Goal: Book appointment/travel/reservation

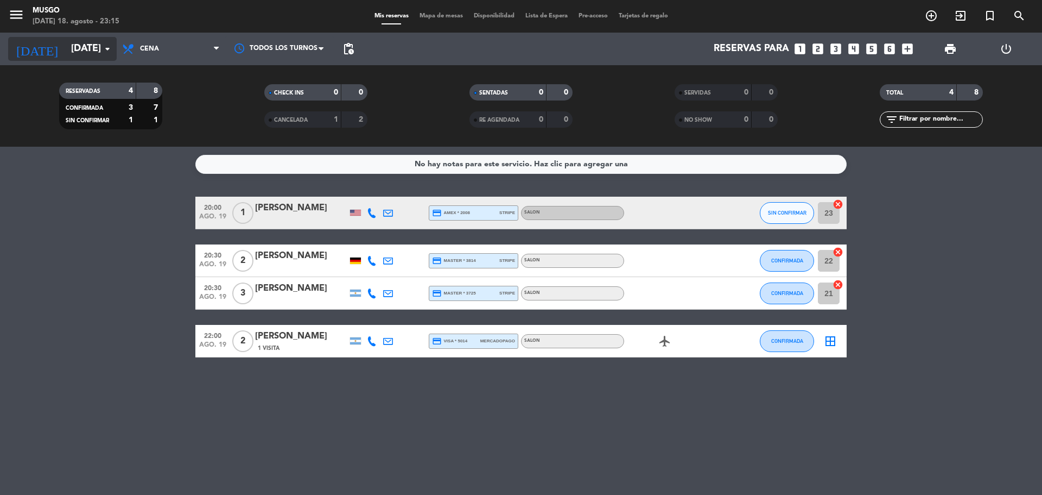
click at [102, 50] on icon "arrow_drop_down" at bounding box center [107, 48] width 13 height 13
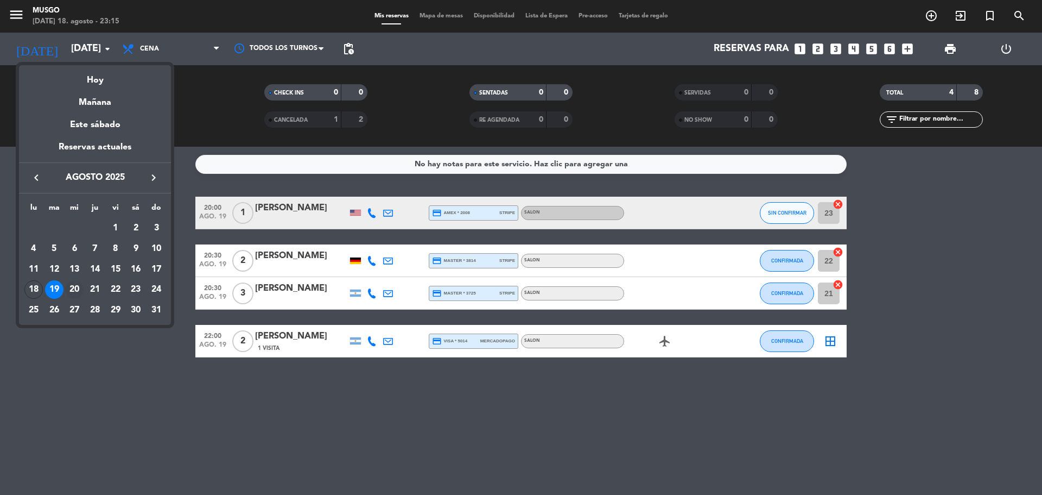
click at [77, 286] on div "20" at bounding box center [74, 289] width 18 height 18
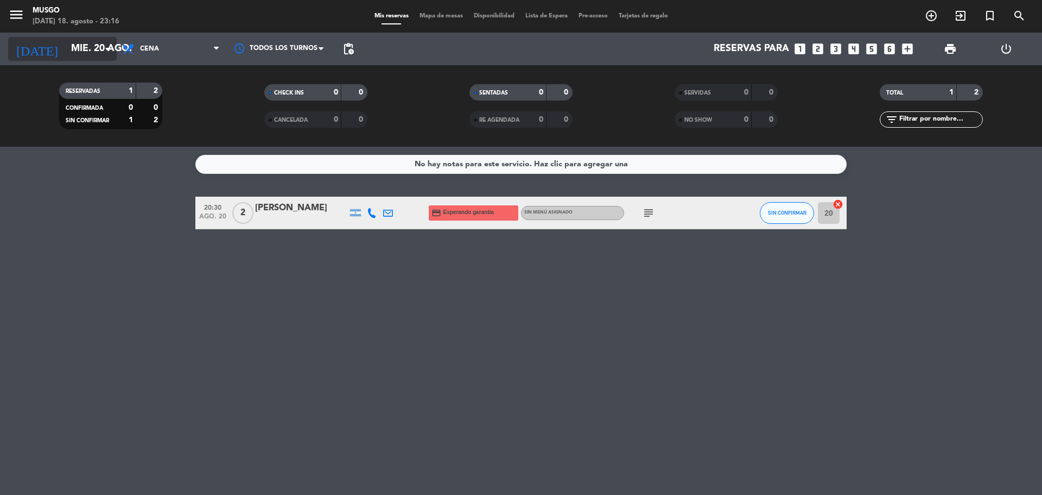
click at [93, 43] on input "mié. 20 ago." at bounding box center [129, 49] width 126 height 22
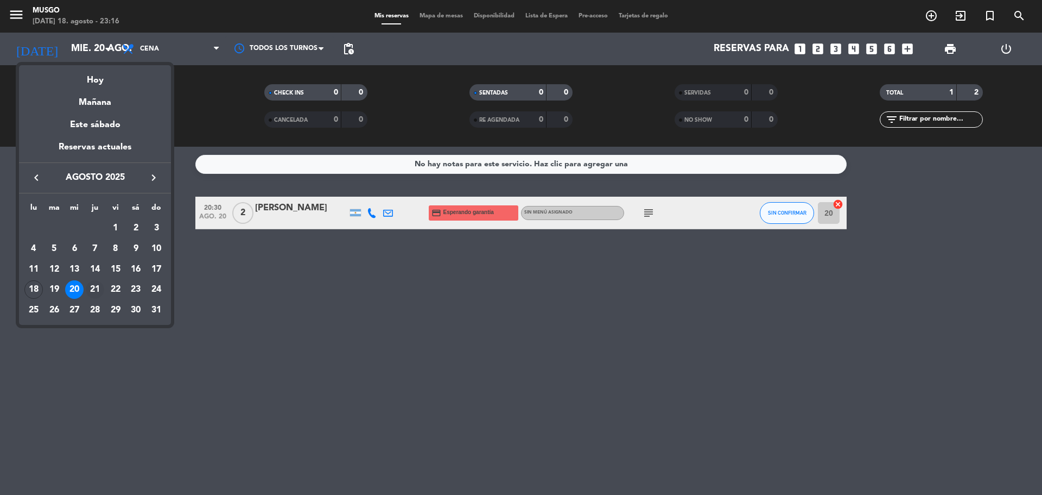
click at [98, 284] on div "21" at bounding box center [95, 289] width 18 height 18
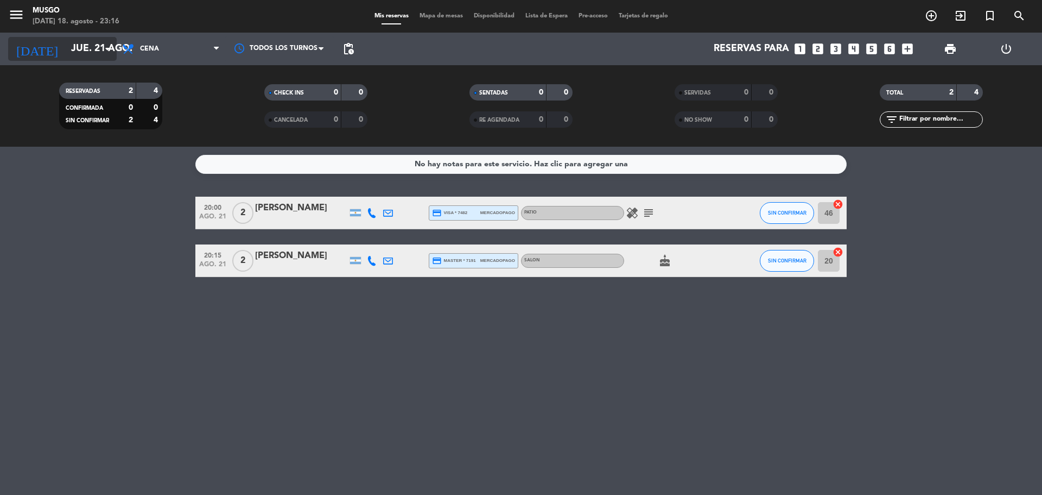
click at [105, 42] on input "jue. 21 ago." at bounding box center [129, 49] width 126 height 22
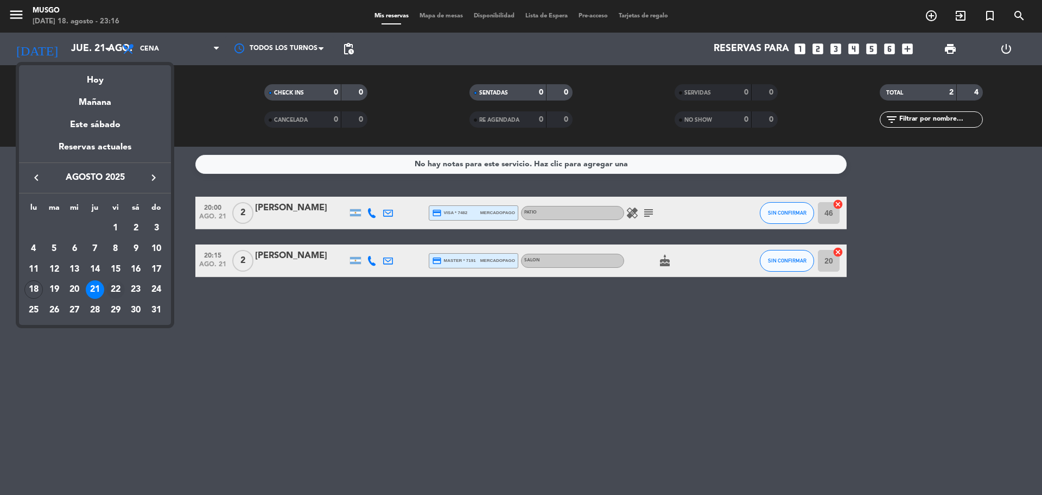
click at [117, 292] on div "22" at bounding box center [115, 289] width 18 height 18
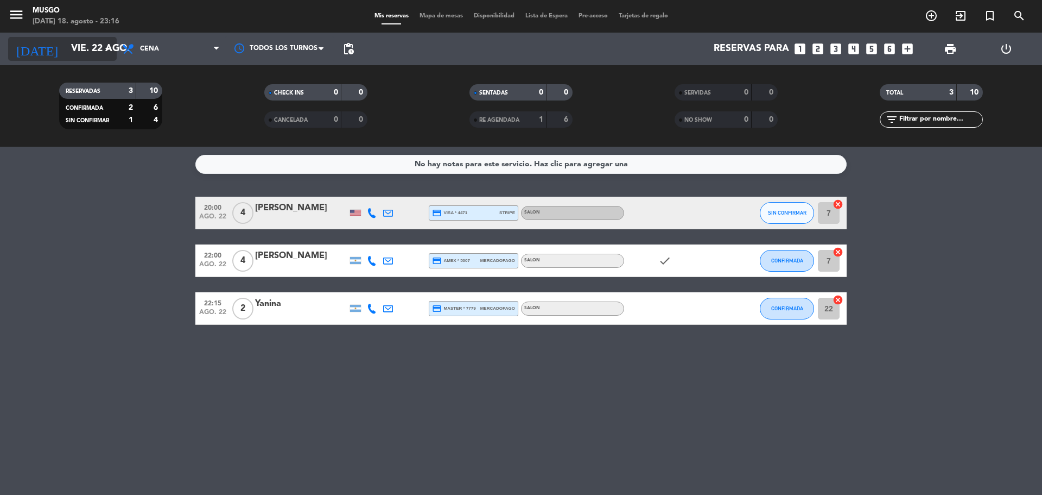
click at [107, 45] on icon "arrow_drop_down" at bounding box center [107, 48] width 13 height 13
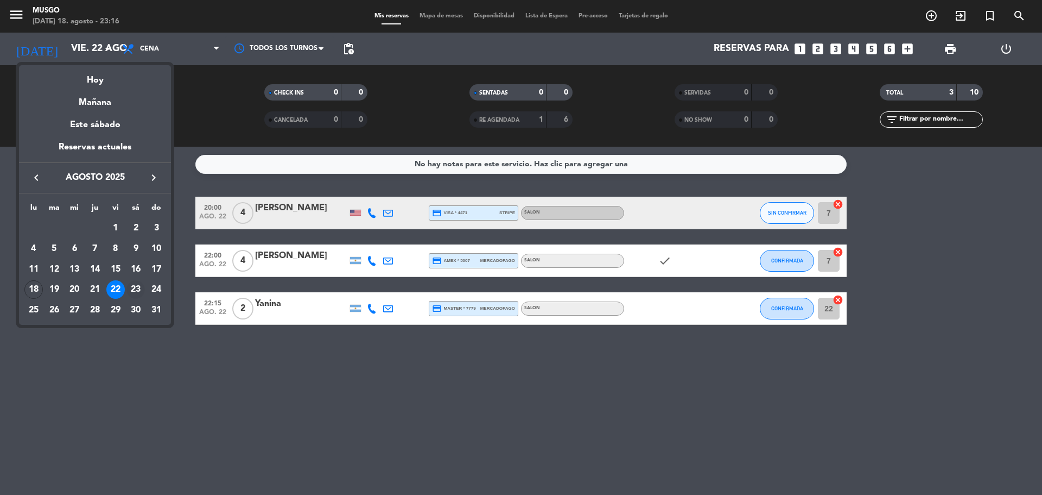
click at [131, 284] on div "23" at bounding box center [136, 289] width 18 height 18
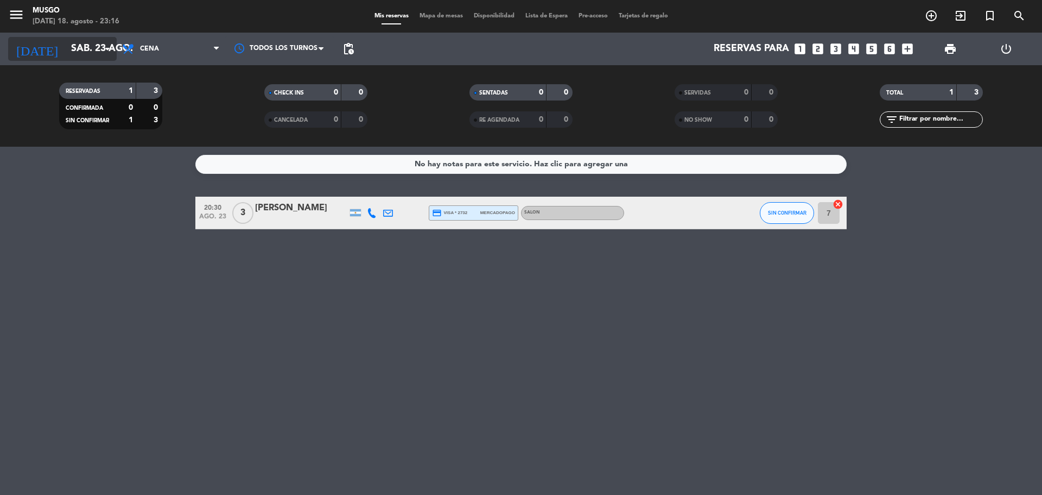
click at [99, 50] on input "sáb. 23 ago." at bounding box center [129, 49] width 126 height 22
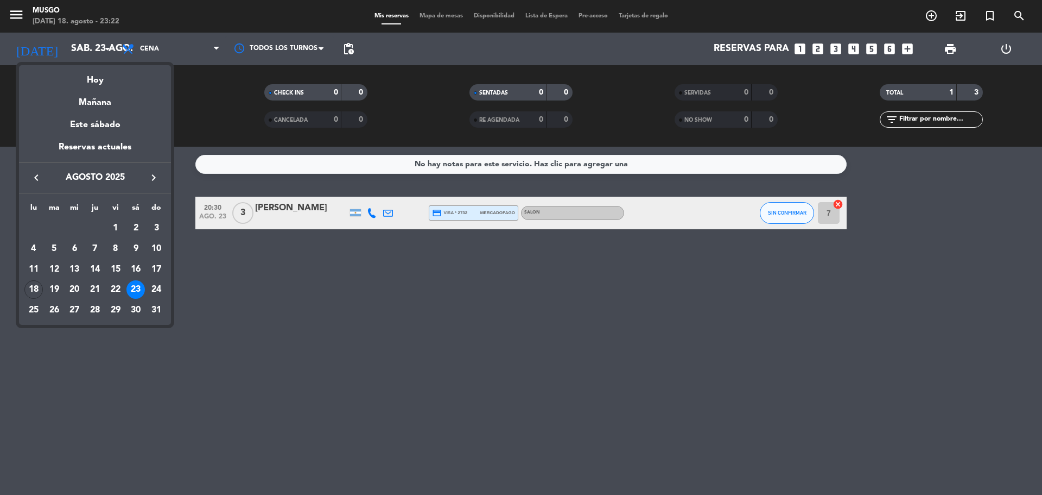
click at [201, 134] on div at bounding box center [521, 247] width 1042 height 495
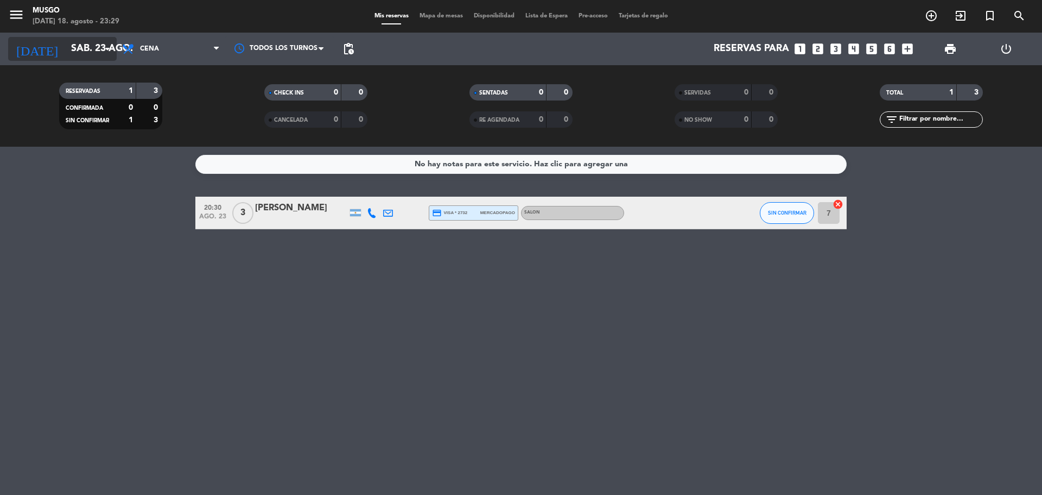
click at [84, 41] on input "sáb. 23 ago." at bounding box center [129, 49] width 126 height 22
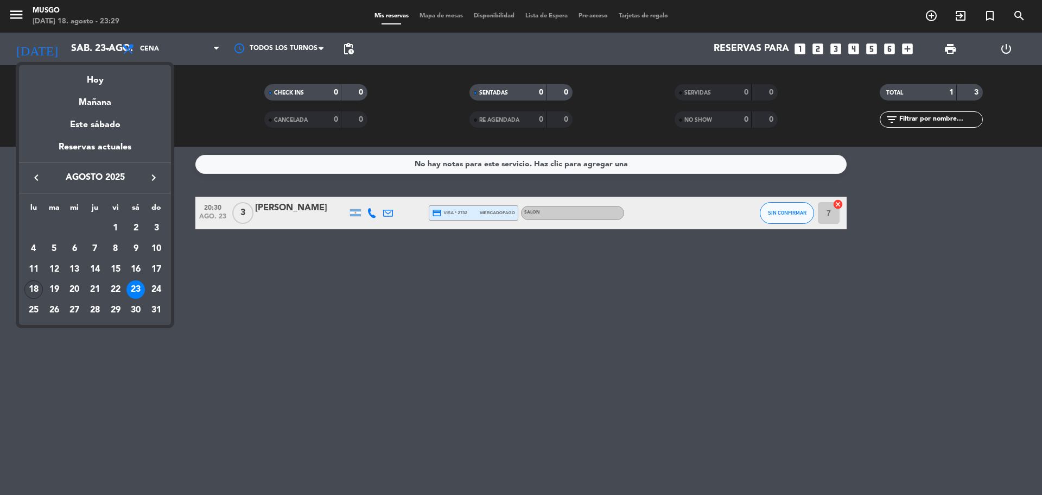
click at [29, 292] on div "18" at bounding box center [33, 289] width 18 height 18
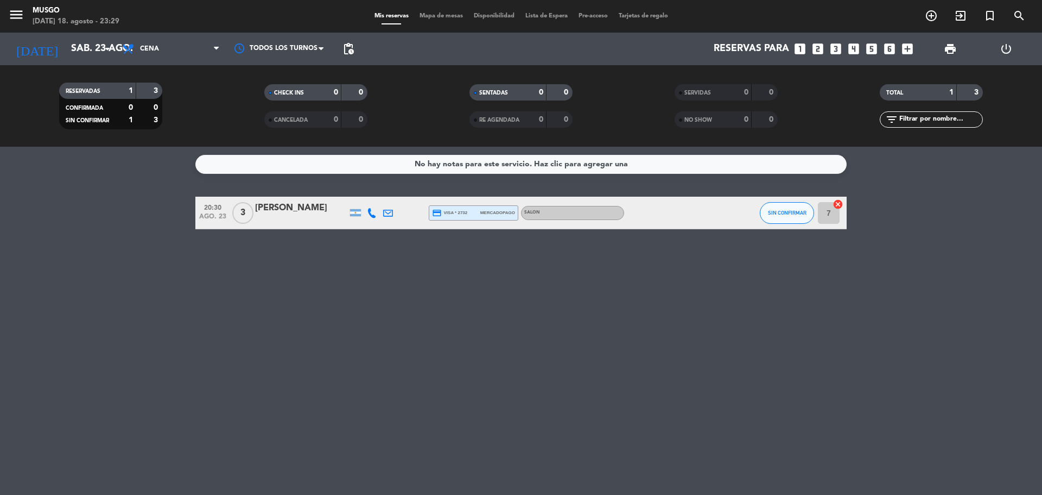
type input "lun. 18 ago."
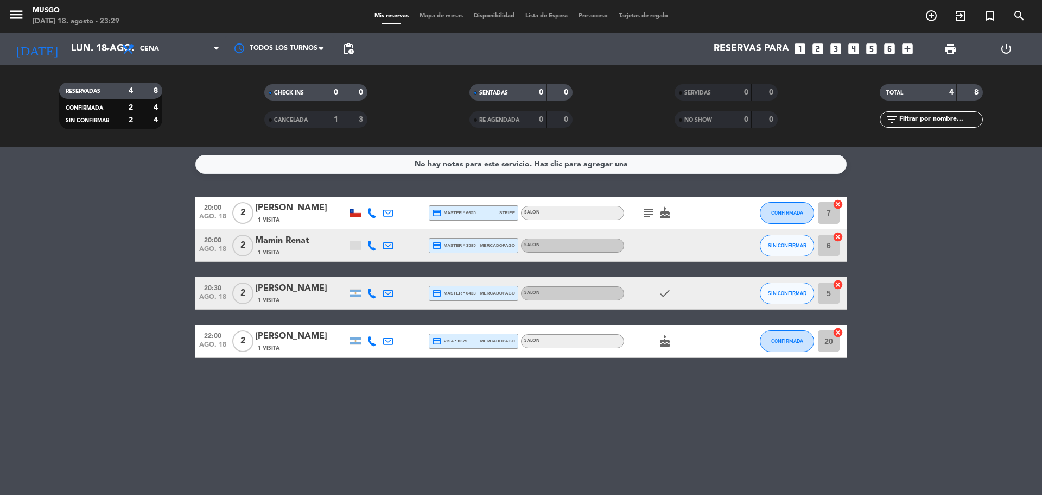
click at [660, 335] on icon "cake" at bounding box center [665, 340] width 13 height 13
